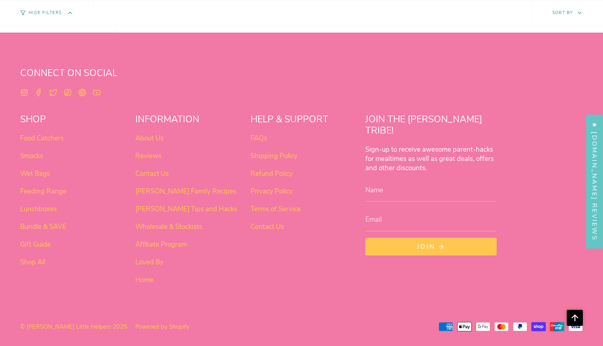
scroll to position [506, 0]
